Goal: Complete application form

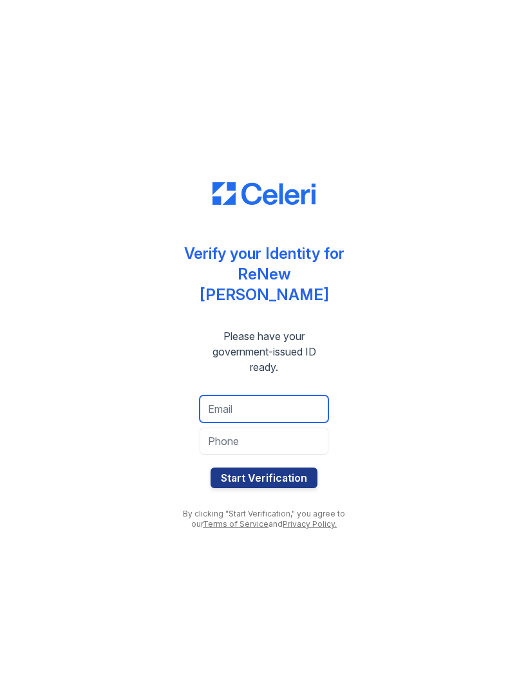
click at [277, 398] on input "email" at bounding box center [264, 408] width 129 height 27
type input "arnettejachl@yahoo.com"
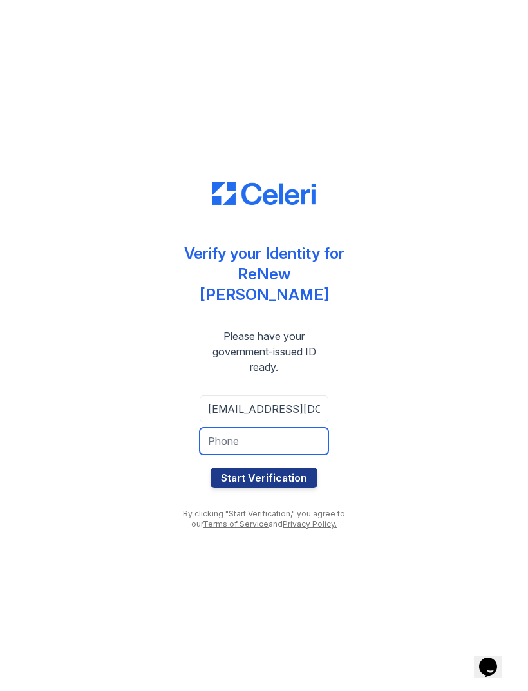
click at [276, 428] on input "tel" at bounding box center [264, 441] width 129 height 27
type input "3074131943"
click at [282, 467] on button "Start Verification" at bounding box center [264, 477] width 107 height 21
